Goal: Find specific page/section: Find specific page/section

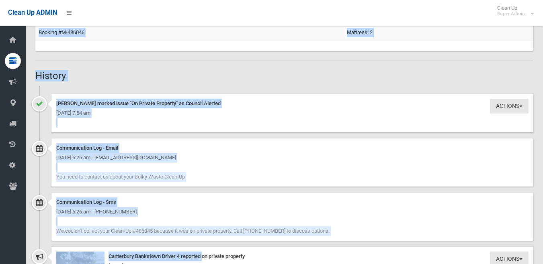
drag, startPoint x: 36, startPoint y: 39, endPoint x: 154, endPoint y: 287, distance: 273.6
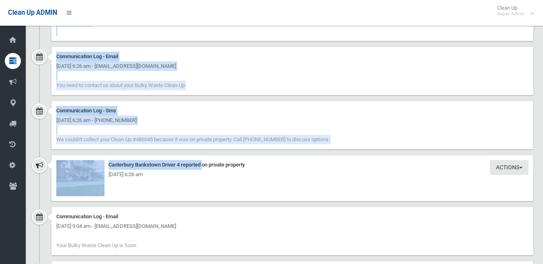
click at [324, 87] on div "Communication Log - Email Tuesday 30th September 2025 - 6:26 am - Fadielhaje@gm…" at bounding box center [292, 71] width 482 height 48
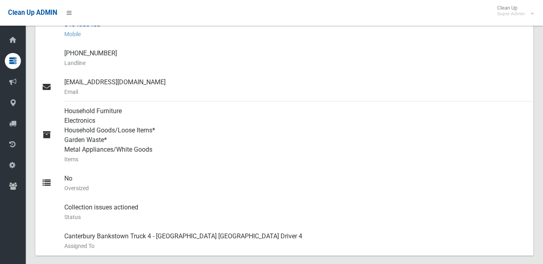
scroll to position [522, 0]
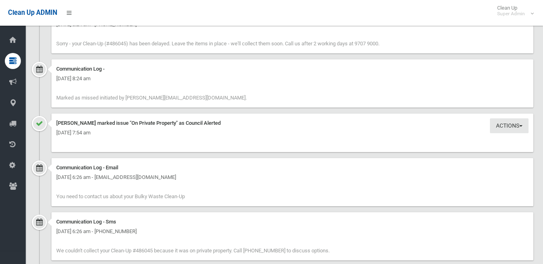
scroll to position [723, 0]
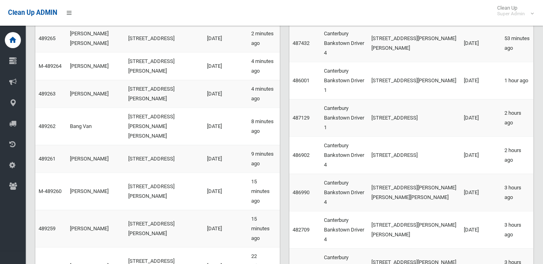
scroll to position [281, 0]
